Goal: Complete application form: Complete application form

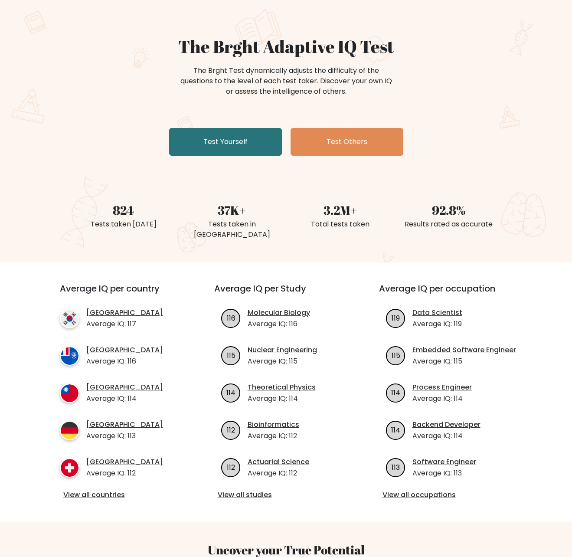
scroll to position [174, 0]
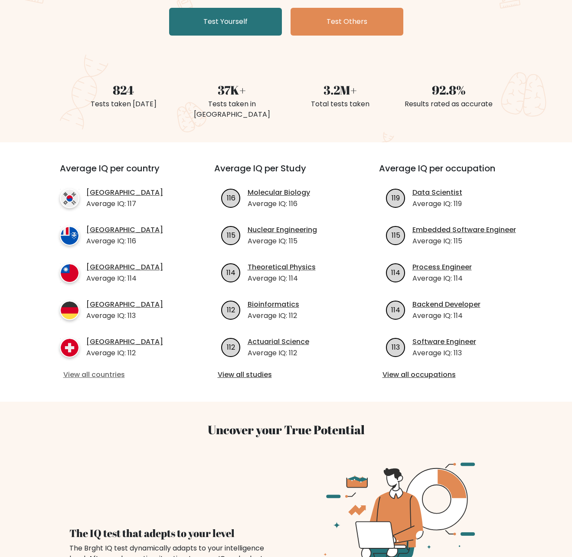
click at [107, 370] on link "View all countries" at bounding box center [121, 375] width 116 height 10
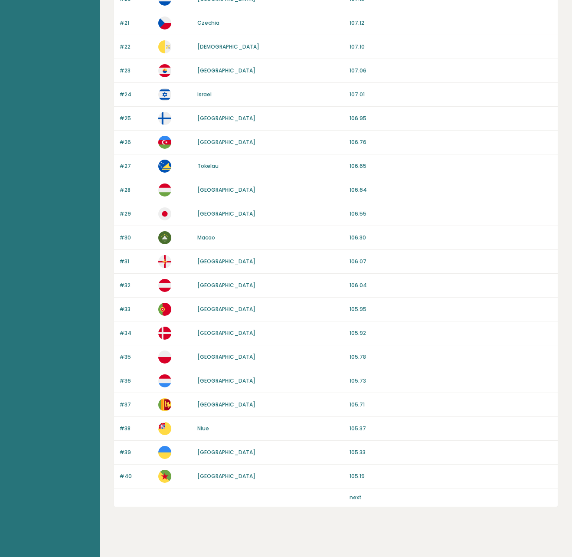
scroll to position [570, 0]
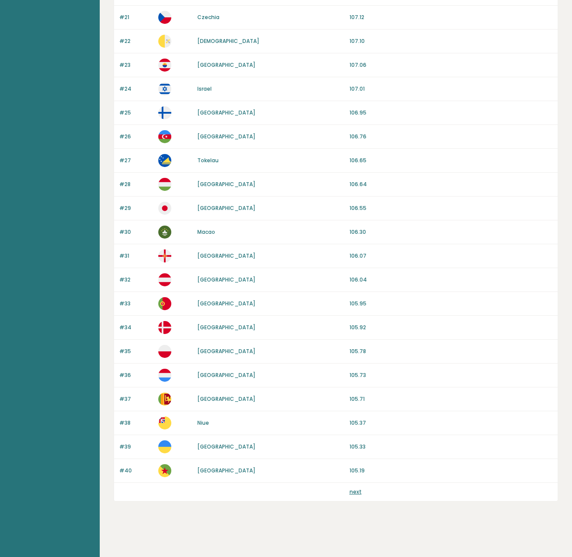
click at [354, 493] on link "next" at bounding box center [356, 491] width 12 height 7
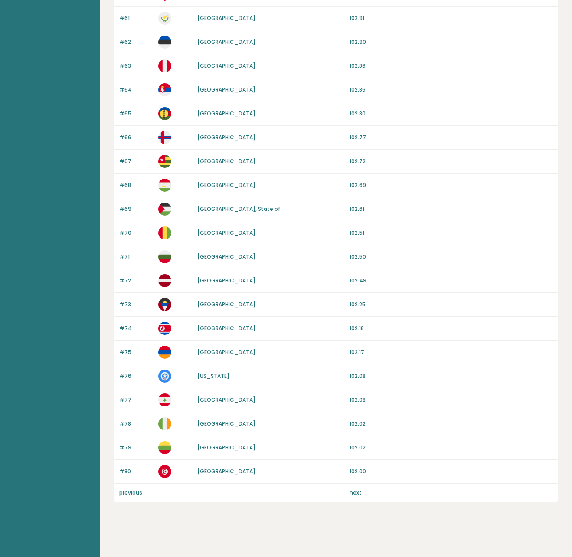
scroll to position [570, 0]
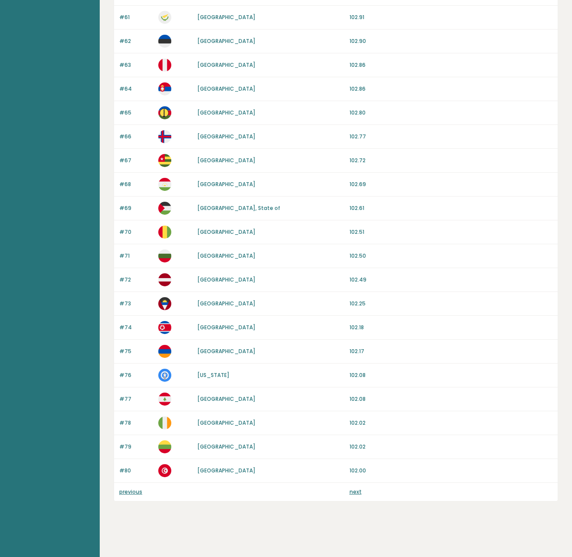
click at [357, 493] on link "next" at bounding box center [356, 491] width 12 height 7
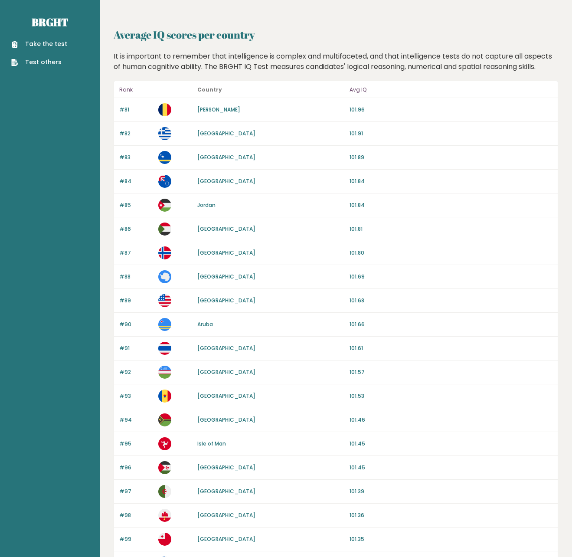
click at [44, 44] on link "Take the test" at bounding box center [39, 43] width 56 height 9
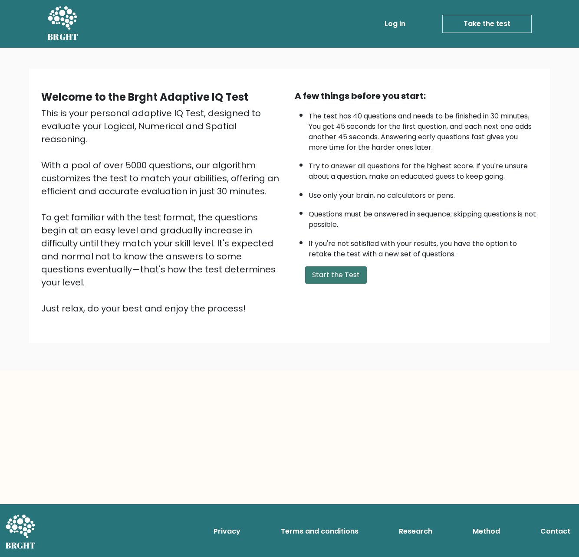
click at [341, 279] on button "Start the Test" at bounding box center [336, 274] width 62 height 17
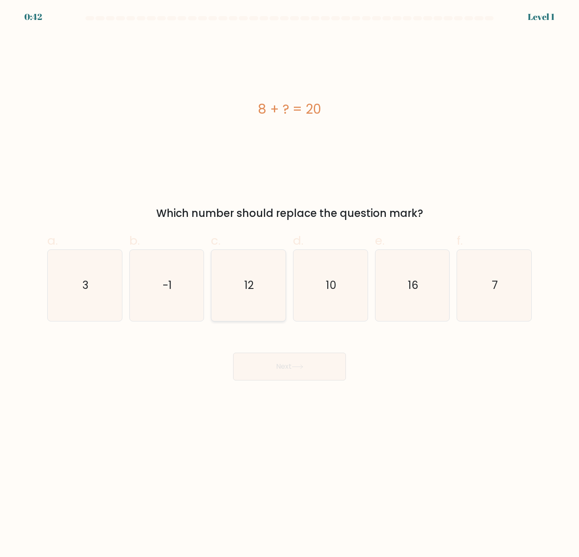
click at [250, 283] on text "12" at bounding box center [249, 285] width 10 height 15
click at [289, 283] on input "c. 12" at bounding box center [289, 282] width 0 height 6
radio input "true"
click at [294, 369] on icon at bounding box center [298, 366] width 12 height 5
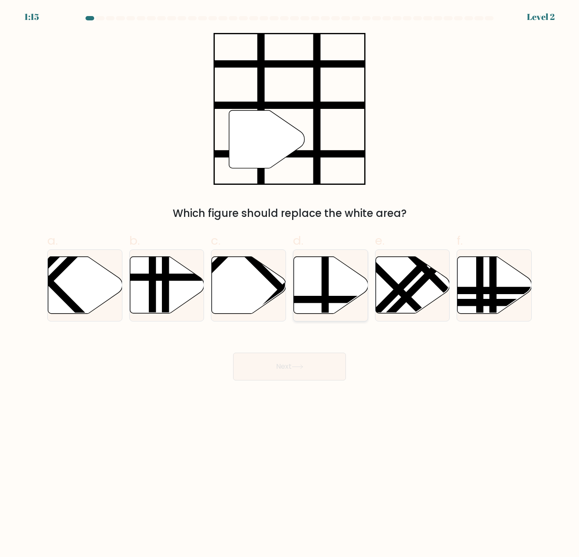
click at [332, 287] on icon at bounding box center [331, 285] width 74 height 57
click at [290, 284] on input "d." at bounding box center [289, 282] width 0 height 6
radio input "true"
click at [318, 366] on button "Next" at bounding box center [289, 367] width 113 height 28
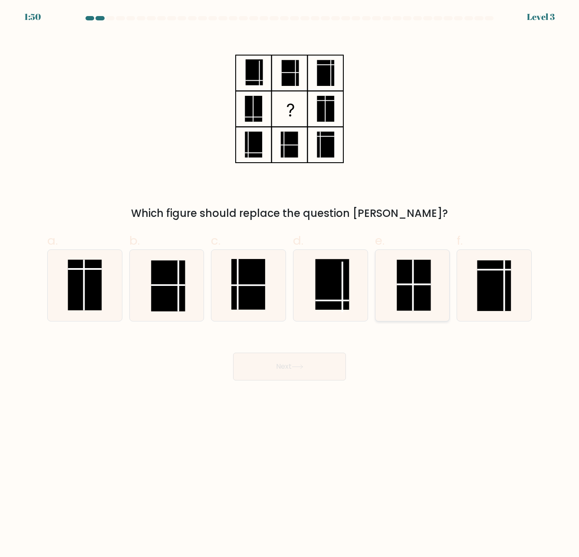
click at [410, 288] on rect at bounding box center [414, 285] width 34 height 51
click at [290, 284] on input "e." at bounding box center [289, 282] width 0 height 6
radio input "true"
click at [321, 367] on button "Next" at bounding box center [289, 367] width 113 height 28
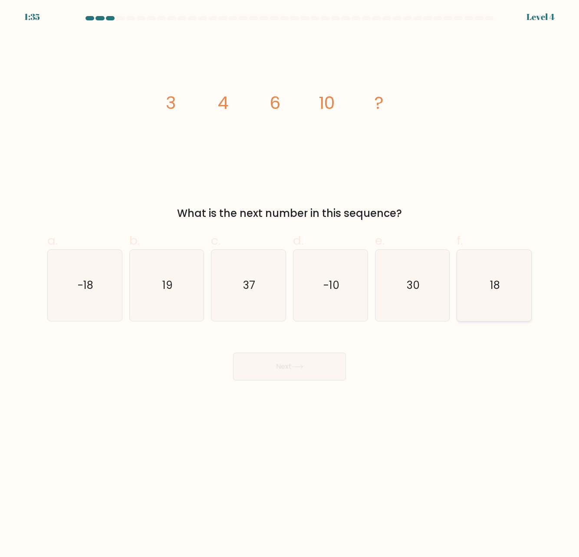
click at [485, 292] on icon "18" at bounding box center [494, 285] width 71 height 71
click at [290, 284] on input "f. 18" at bounding box center [289, 282] width 0 height 6
radio input "true"
click at [311, 367] on button "Next" at bounding box center [289, 367] width 113 height 28
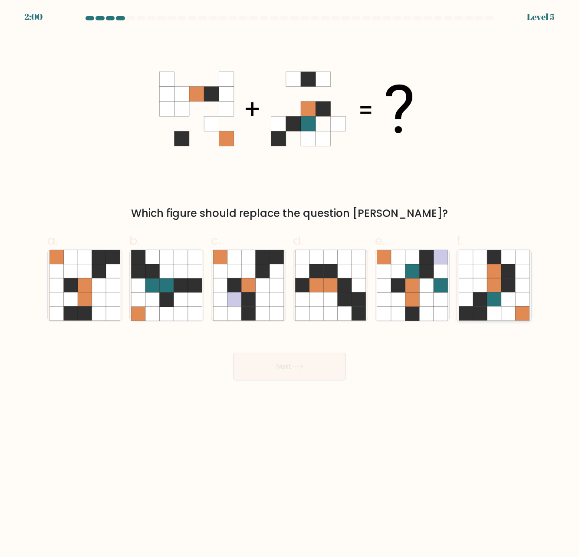
click at [495, 303] on icon at bounding box center [494, 299] width 14 height 14
click at [290, 284] on input "f." at bounding box center [289, 282] width 0 height 6
radio input "true"
click at [314, 362] on button "Next" at bounding box center [289, 367] width 113 height 28
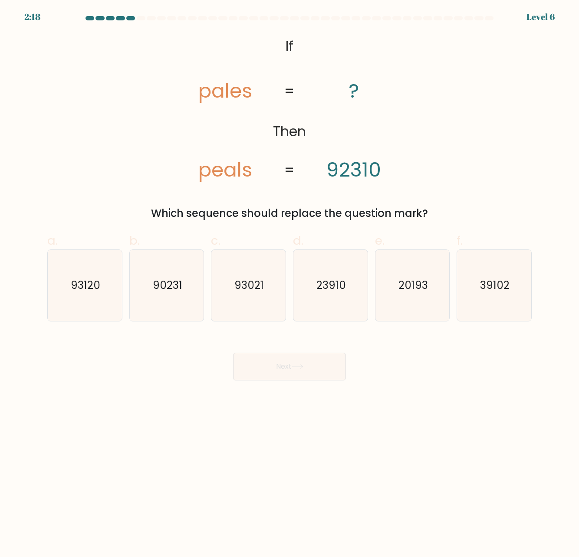
click at [203, 95] on tspan "pales" at bounding box center [225, 91] width 54 height 28
click at [102, 304] on icon "93120" at bounding box center [84, 285] width 71 height 71
click at [289, 284] on input "a. 93120" at bounding box center [289, 282] width 0 height 6
radio input "true"
click at [269, 366] on button "Next" at bounding box center [289, 367] width 113 height 28
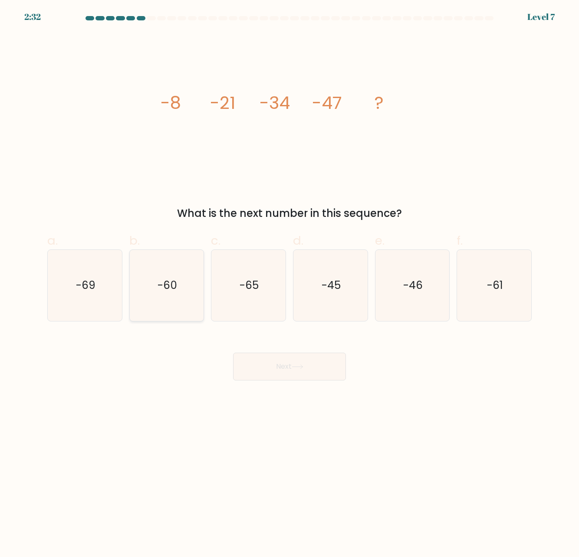
click at [157, 298] on icon "-60" at bounding box center [166, 285] width 71 height 71
click at [289, 284] on input "b. -60" at bounding box center [289, 282] width 0 height 6
radio input "true"
click at [266, 365] on button "Next" at bounding box center [289, 367] width 113 height 28
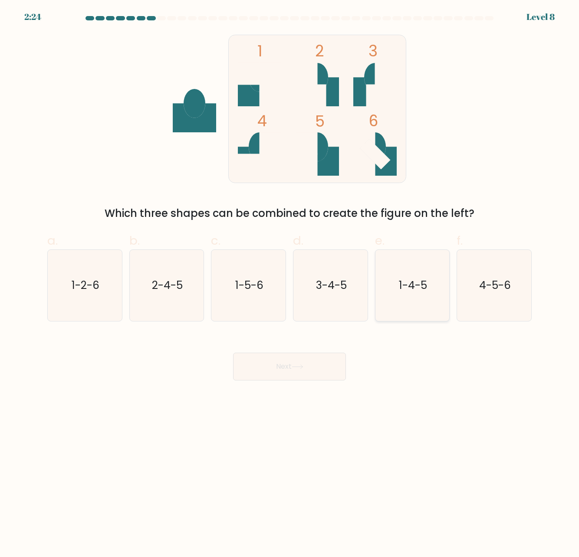
drag, startPoint x: 420, startPoint y: 302, endPoint x: 416, endPoint y: 305, distance: 4.9
click at [420, 302] on icon "1-4-5" at bounding box center [412, 285] width 71 height 71
click at [290, 284] on input "e. 1-4-5" at bounding box center [289, 282] width 0 height 6
radio input "true"
click at [318, 364] on button "Next" at bounding box center [289, 367] width 113 height 28
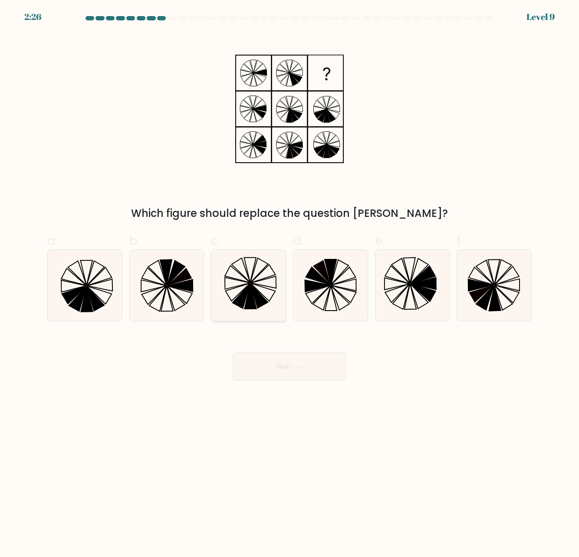
click at [269, 265] on icon at bounding box center [263, 274] width 25 height 18
click at [289, 279] on input "c." at bounding box center [289, 282] width 0 height 6
radio input "true"
click at [277, 371] on button "Next" at bounding box center [289, 367] width 113 height 28
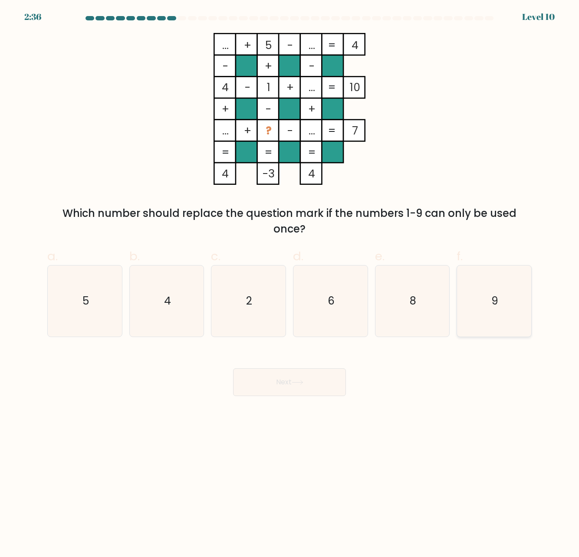
click at [496, 307] on text "9" at bounding box center [494, 300] width 7 height 15
click at [290, 284] on input "f. 9" at bounding box center [289, 282] width 0 height 6
radio input "true"
click at [334, 380] on button "Next" at bounding box center [289, 382] width 113 height 28
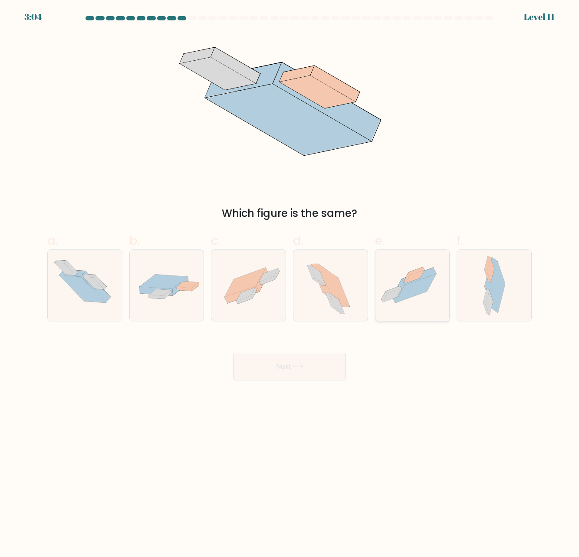
click at [410, 304] on icon at bounding box center [412, 286] width 74 height 56
click at [290, 284] on input "e." at bounding box center [289, 282] width 0 height 6
radio input "true"
click at [321, 370] on button "Next" at bounding box center [289, 367] width 113 height 28
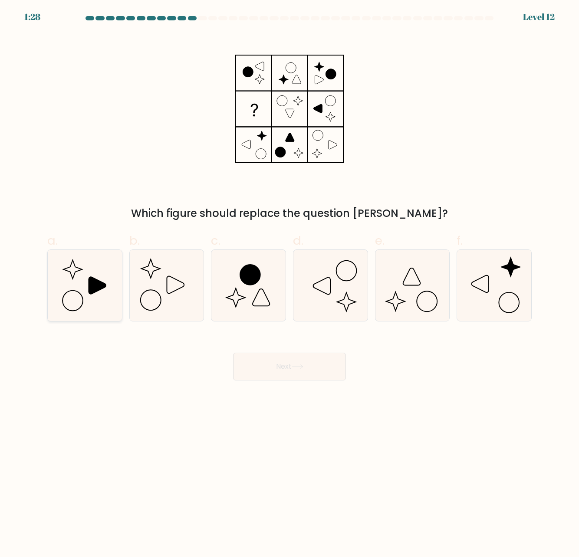
click at [97, 299] on icon at bounding box center [84, 285] width 71 height 71
click at [289, 284] on input "a." at bounding box center [289, 282] width 0 height 6
radio input "true"
click at [269, 367] on button "Next" at bounding box center [289, 367] width 113 height 28
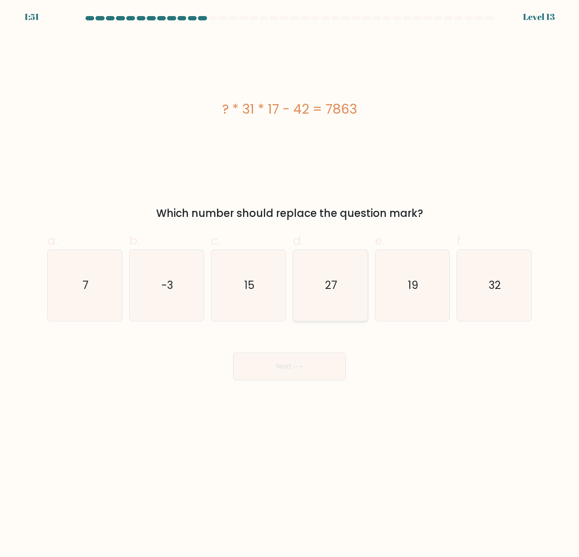
drag, startPoint x: 347, startPoint y: 111, endPoint x: 347, endPoint y: 313, distance: 201.7
click at [347, 313] on icon "27" at bounding box center [330, 285] width 71 height 71
click at [290, 284] on input "d. 27" at bounding box center [289, 282] width 0 height 6
radio input "true"
click at [327, 371] on button "Next" at bounding box center [289, 367] width 113 height 28
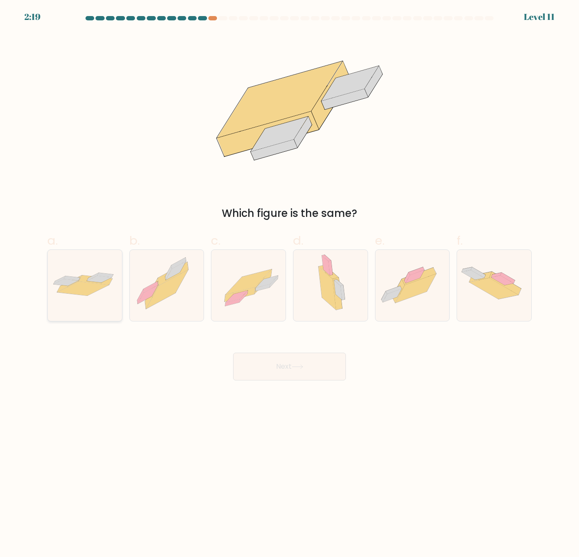
click at [89, 289] on icon at bounding box center [83, 289] width 52 height 14
click at [289, 284] on input "a." at bounding box center [289, 282] width 0 height 6
radio input "true"
click at [276, 367] on button "Next" at bounding box center [289, 367] width 113 height 28
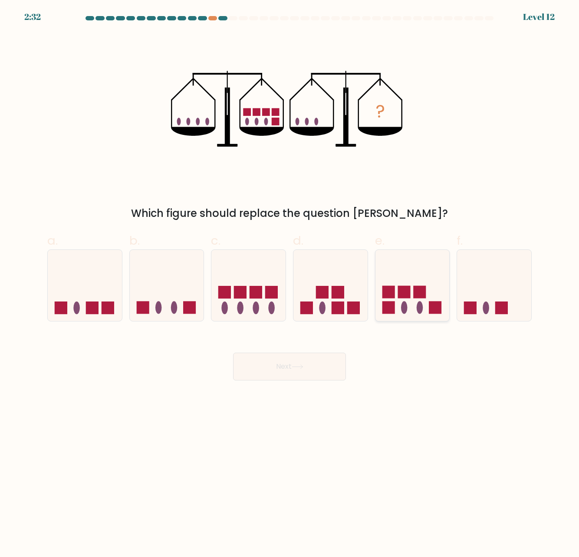
click at [422, 298] on rect at bounding box center [419, 292] width 13 height 13
click at [290, 284] on input "e." at bounding box center [289, 282] width 0 height 6
radio input "true"
click at [319, 360] on button "Next" at bounding box center [289, 367] width 113 height 28
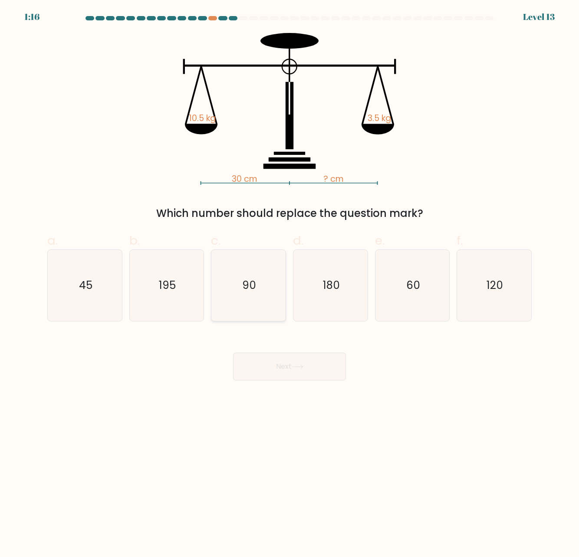
click at [259, 297] on icon "90" at bounding box center [248, 285] width 71 height 71
click at [289, 284] on input "c. 90" at bounding box center [289, 282] width 0 height 6
radio input "true"
click at [291, 373] on button "Next" at bounding box center [289, 367] width 113 height 28
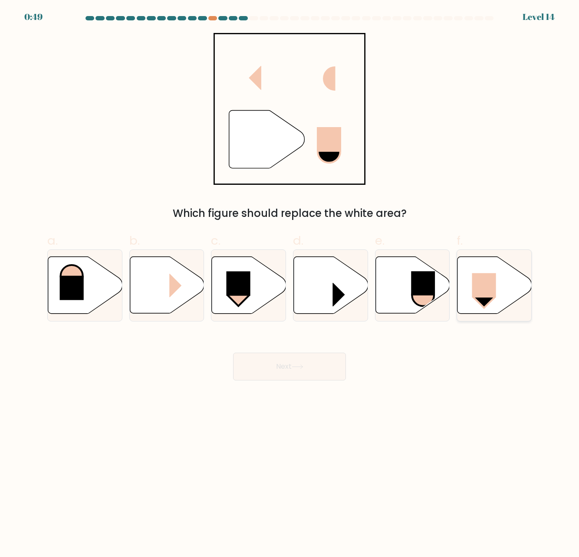
click at [492, 285] on rect at bounding box center [484, 285] width 24 height 24
click at [290, 284] on input "f." at bounding box center [289, 282] width 0 height 6
radio input "true"
click at [315, 363] on button "Next" at bounding box center [289, 367] width 113 height 28
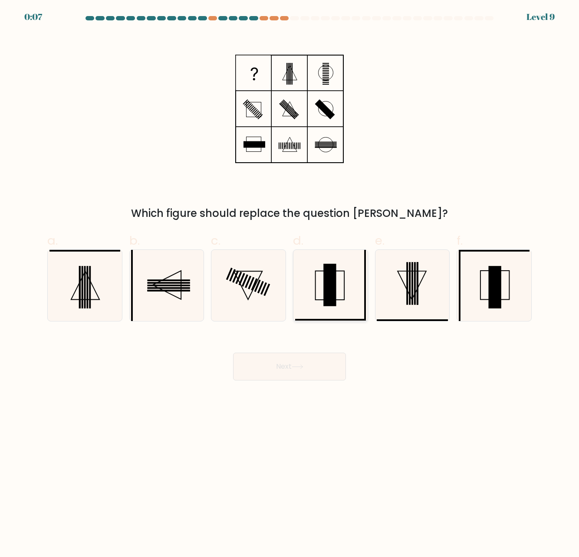
click at [325, 295] on rect at bounding box center [329, 285] width 13 height 43
click at [290, 284] on input "d." at bounding box center [289, 282] width 0 height 6
radio input "true"
click at [316, 368] on button "Next" at bounding box center [289, 367] width 113 height 28
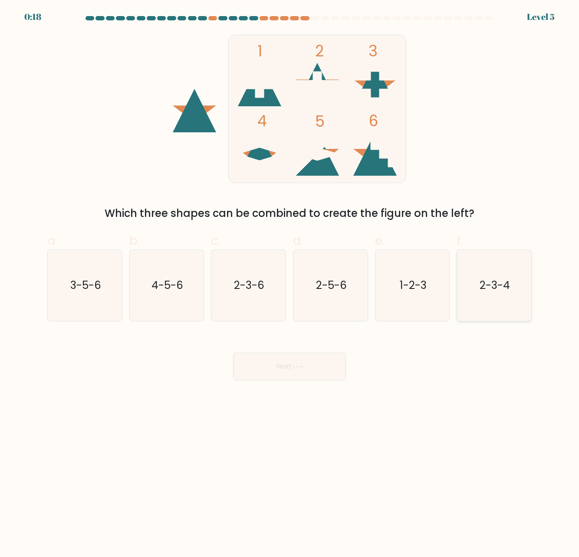
click at [491, 271] on icon "2-3-4" at bounding box center [494, 285] width 71 height 71
click at [290, 279] on input "f. 2-3-4" at bounding box center [289, 282] width 0 height 6
radio input "true"
click at [325, 374] on button "Next" at bounding box center [289, 367] width 113 height 28
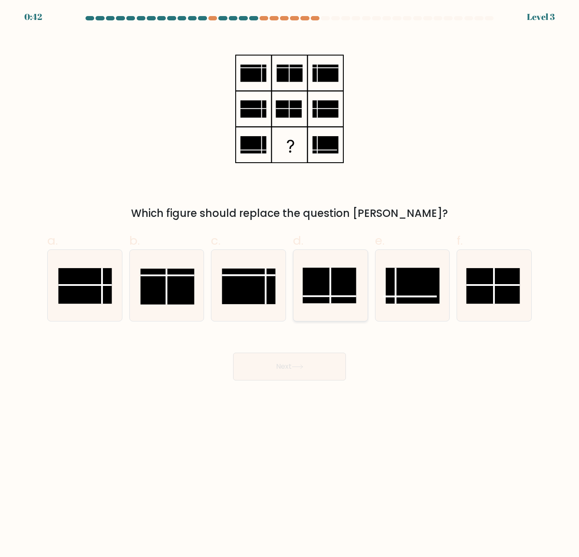
click at [324, 292] on rect at bounding box center [328, 286] width 53 height 36
click at [290, 284] on input "d." at bounding box center [289, 282] width 0 height 6
radio input "true"
drag, startPoint x: 305, startPoint y: 367, endPoint x: 304, endPoint y: 363, distance: 4.5
click at [303, 366] on icon at bounding box center [298, 366] width 12 height 5
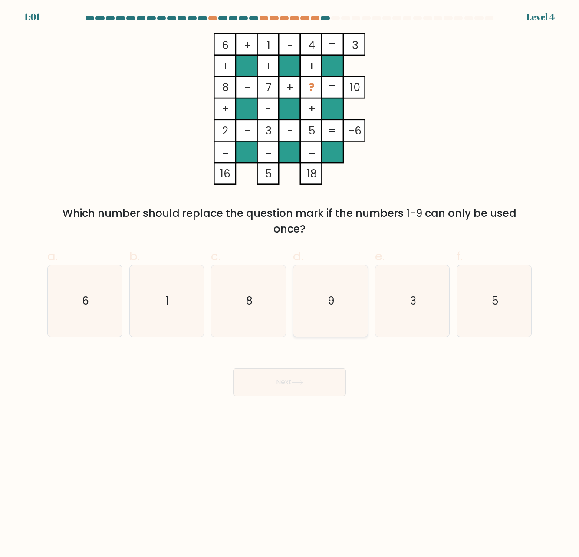
click at [340, 326] on icon "9" at bounding box center [330, 301] width 71 height 71
click at [290, 284] on input "d. 9" at bounding box center [289, 282] width 0 height 6
radio input "true"
click at [329, 381] on button "Next" at bounding box center [289, 382] width 113 height 28
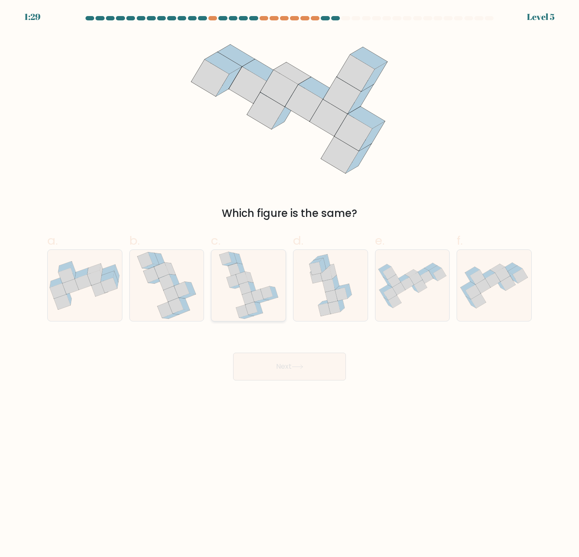
click at [246, 302] on icon at bounding box center [248, 298] width 12 height 13
click at [289, 284] on input "c." at bounding box center [289, 282] width 0 height 6
radio input "true"
click at [282, 367] on button "Next" at bounding box center [289, 367] width 113 height 28
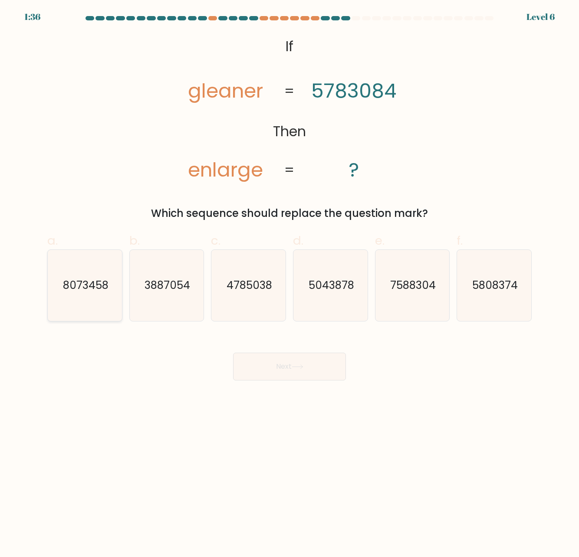
click at [89, 286] on text "8073458" at bounding box center [85, 285] width 46 height 15
click at [289, 284] on input "a. 8073458" at bounding box center [289, 282] width 0 height 6
radio input "true"
click at [279, 365] on button "Next" at bounding box center [289, 367] width 113 height 28
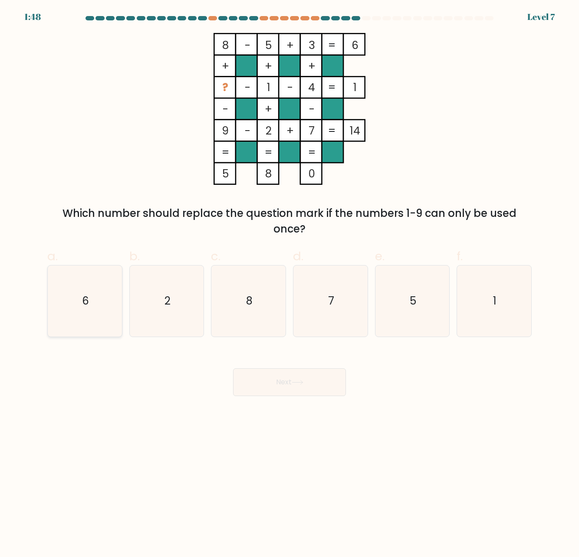
click at [79, 319] on icon "6" at bounding box center [84, 301] width 71 height 71
click at [289, 284] on input "a. 6" at bounding box center [289, 282] width 0 height 6
radio input "true"
click at [272, 389] on button "Next" at bounding box center [289, 382] width 113 height 28
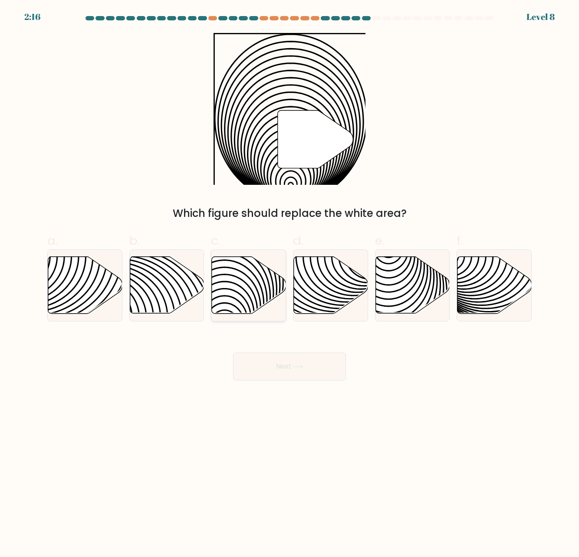
click at [241, 315] on div at bounding box center [248, 285] width 75 height 72
click at [289, 284] on input "c." at bounding box center [289, 282] width 0 height 6
radio input "true"
click at [281, 367] on button "Next" at bounding box center [289, 367] width 113 height 28
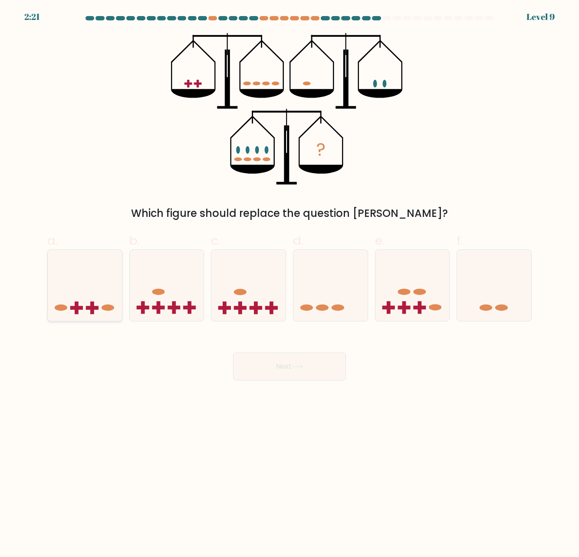
click at [85, 285] on icon at bounding box center [85, 285] width 74 height 61
click at [289, 284] on input "a." at bounding box center [289, 282] width 0 height 6
radio input "true"
click at [286, 377] on button "Next" at bounding box center [289, 367] width 113 height 28
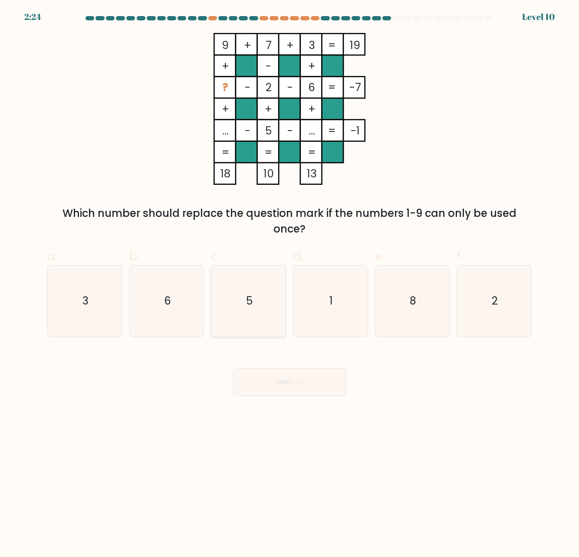
click at [239, 301] on icon "5" at bounding box center [248, 301] width 71 height 71
click at [289, 284] on input "c. 5" at bounding box center [289, 282] width 0 height 6
radio input "true"
click at [292, 383] on button "Next" at bounding box center [289, 382] width 113 height 28
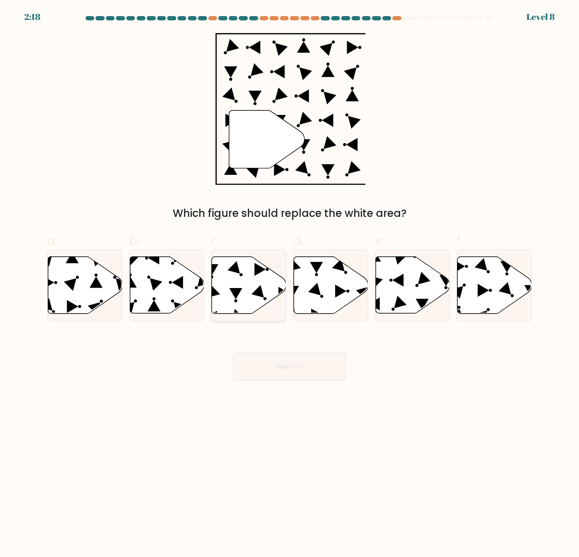
click at [256, 298] on icon at bounding box center [249, 285] width 74 height 57
click at [289, 284] on input "c." at bounding box center [289, 282] width 0 height 6
radio input "true"
click at [276, 369] on button "Next" at bounding box center [289, 367] width 113 height 28
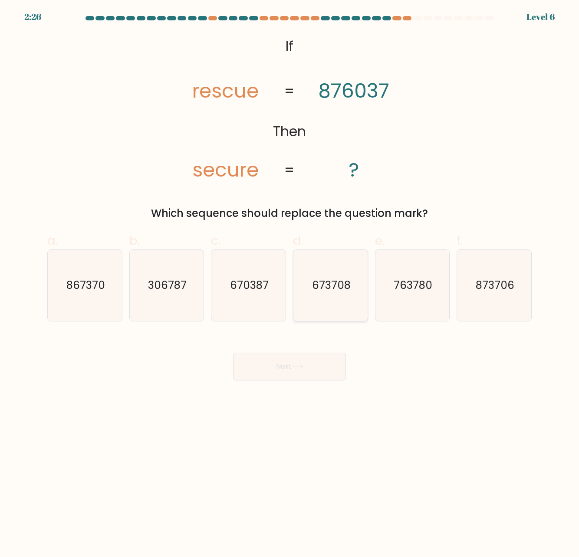
click at [319, 280] on text "673708" at bounding box center [330, 285] width 39 height 15
click at [290, 280] on input "d. 673708" at bounding box center [289, 282] width 0 height 6
radio input "true"
drag, startPoint x: 316, startPoint y: 364, endPoint x: 311, endPoint y: 360, distance: 6.2
click at [316, 363] on button "Next" at bounding box center [289, 367] width 113 height 28
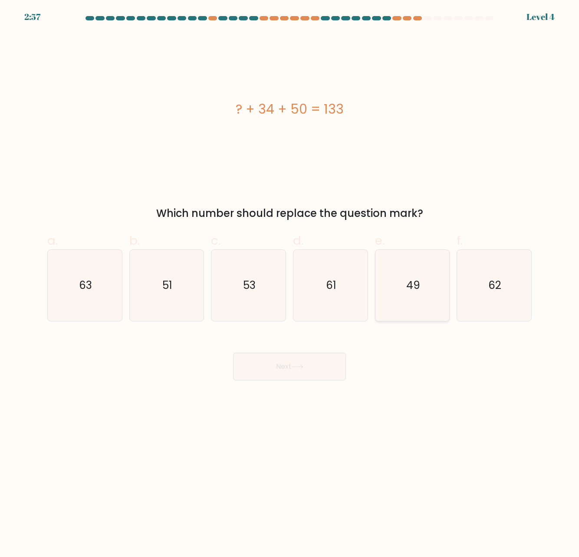
click at [422, 291] on icon "49" at bounding box center [412, 285] width 71 height 71
click at [290, 284] on input "e. 49" at bounding box center [289, 282] width 0 height 6
radio input "true"
click at [332, 363] on button "Next" at bounding box center [289, 367] width 113 height 28
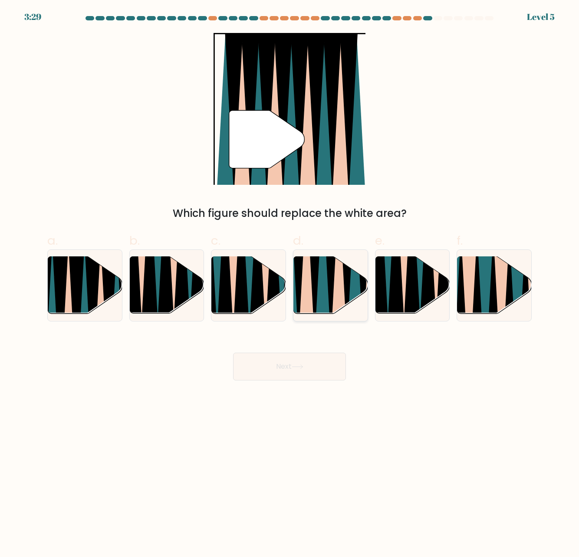
click at [338, 283] on icon at bounding box center [338, 256] width 16 height 148
click at [290, 283] on input "d." at bounding box center [289, 282] width 0 height 6
radio input "true"
click at [322, 367] on button "Next" at bounding box center [289, 367] width 113 height 28
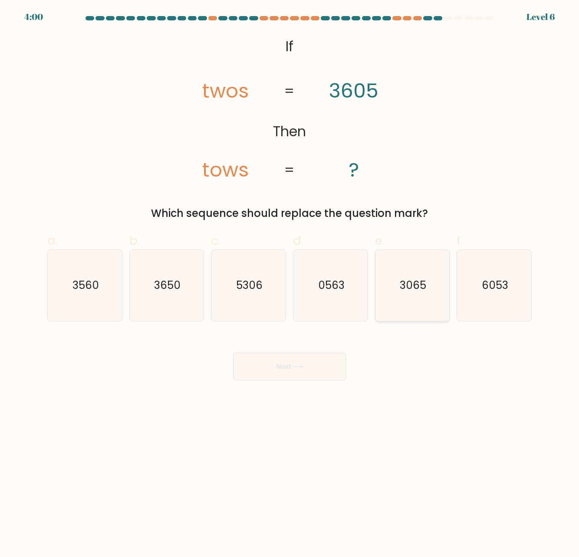
click at [408, 289] on text "3065" at bounding box center [413, 285] width 26 height 15
click at [290, 284] on input "e. 3065" at bounding box center [289, 282] width 0 height 6
radio input "true"
click at [315, 360] on button "Next" at bounding box center [289, 367] width 113 height 28
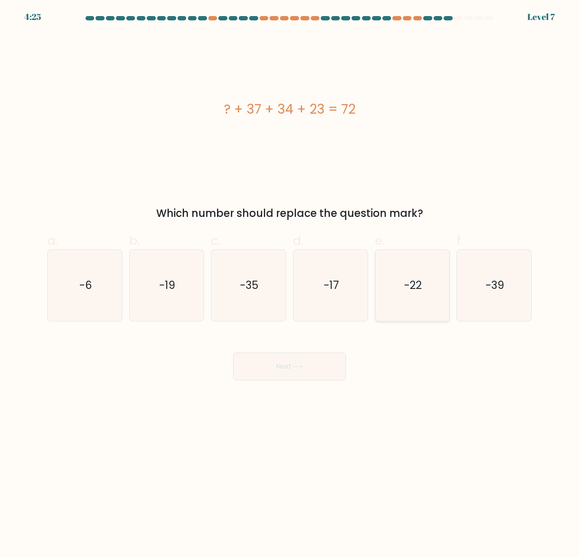
drag, startPoint x: 411, startPoint y: 288, endPoint x: 375, endPoint y: 315, distance: 44.9
click at [411, 289] on text "-22" at bounding box center [413, 285] width 18 height 15
click at [290, 284] on input "e. -22" at bounding box center [289, 282] width 0 height 6
radio input "true"
click at [318, 369] on button "Next" at bounding box center [289, 367] width 113 height 28
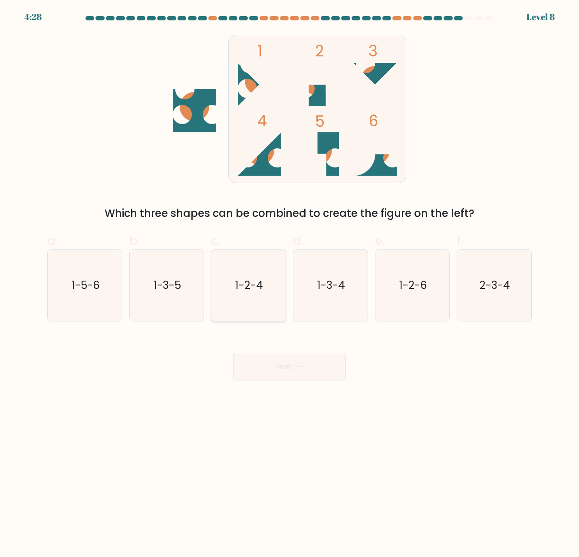
click at [253, 298] on icon "1-2-4" at bounding box center [248, 285] width 71 height 71
click at [289, 284] on input "c. 1-2-4" at bounding box center [289, 282] width 0 height 6
radio input "true"
click at [295, 371] on button "Next" at bounding box center [289, 367] width 113 height 28
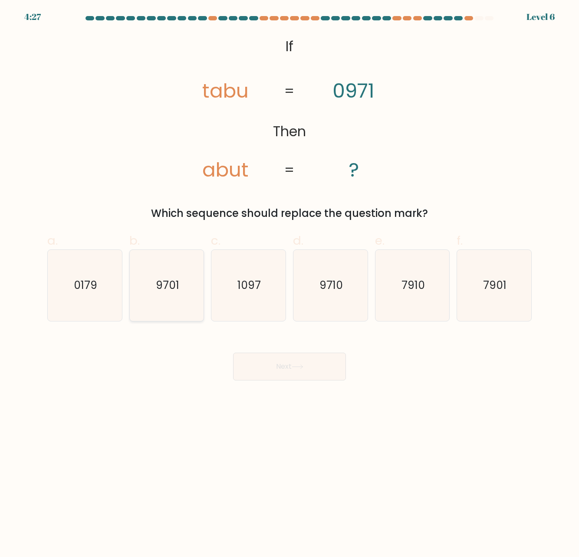
click at [179, 283] on icon "9701" at bounding box center [166, 285] width 71 height 71
click at [289, 283] on input "b. 9701" at bounding box center [289, 282] width 0 height 6
radio input "true"
drag, startPoint x: 265, startPoint y: 371, endPoint x: 256, endPoint y: 367, distance: 9.9
click at [265, 371] on button "Next" at bounding box center [289, 367] width 113 height 28
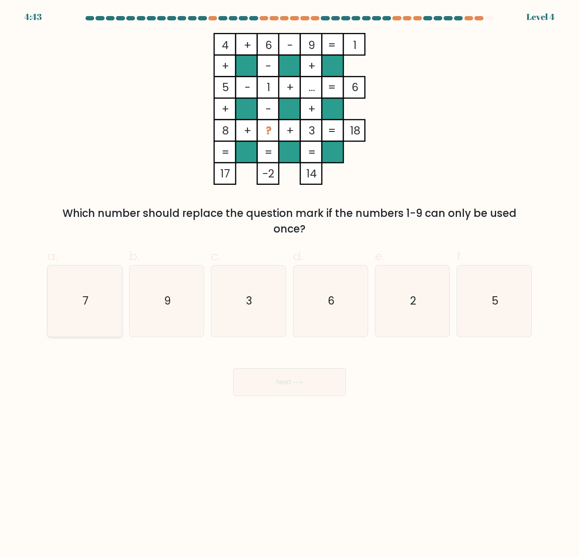
click at [104, 291] on icon "7" at bounding box center [84, 301] width 71 height 71
click at [289, 284] on input "a. 7" at bounding box center [289, 282] width 0 height 6
radio input "true"
click at [268, 382] on button "Next" at bounding box center [289, 382] width 113 height 28
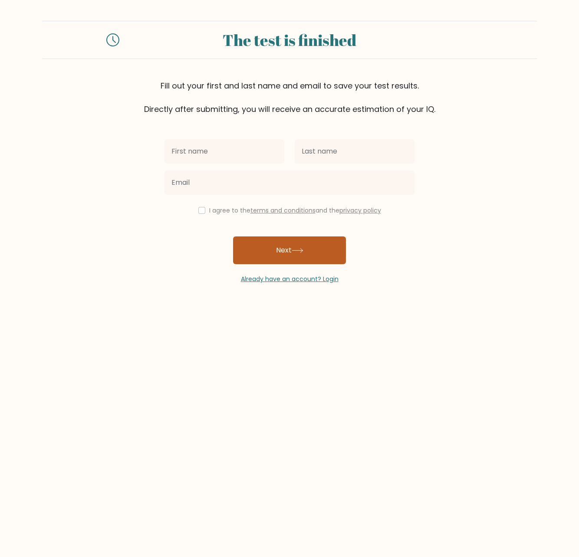
click at [296, 246] on button "Next" at bounding box center [289, 250] width 113 height 28
click at [361, 248] on div "I agree to the terms and conditions and the privacy policy Next Already have an…" at bounding box center [289, 199] width 260 height 169
